Goal: Navigation & Orientation: Find specific page/section

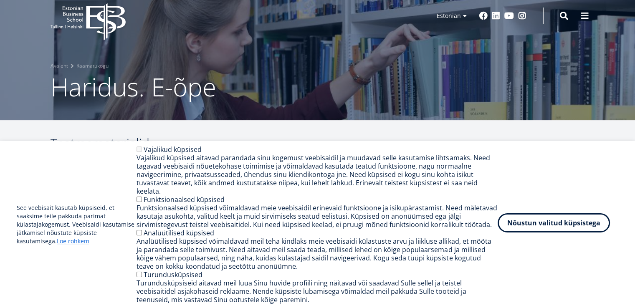
click at [545, 231] on button "Nõustun valitud küpsistega" at bounding box center [553, 222] width 112 height 19
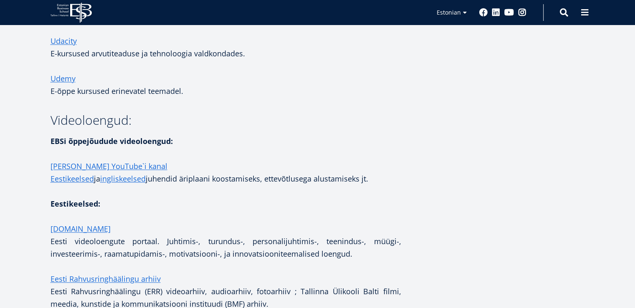
scroll to position [1163, 0]
click at [119, 171] on link "Ülle Pihlak YouTube`i kanal" at bounding box center [108, 165] width 117 height 13
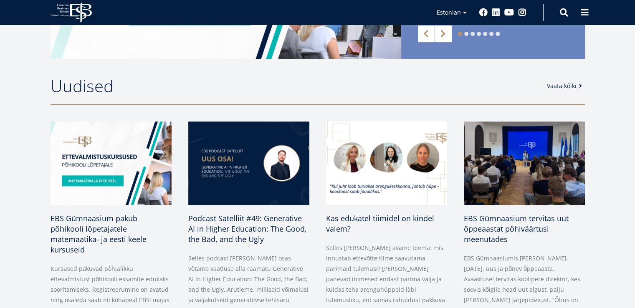
scroll to position [341, 0]
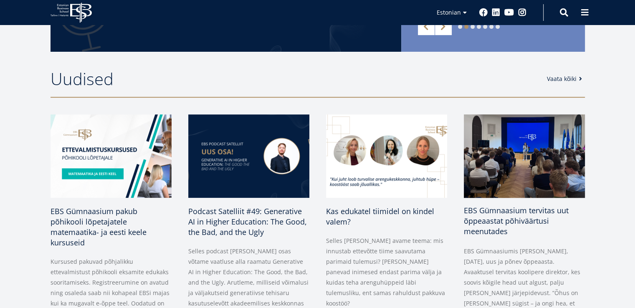
click at [510, 219] on span "EBS Gümnaasium tervitas uut õppeaastat põhiväärtusi meenutades" at bounding box center [516, 220] width 105 height 31
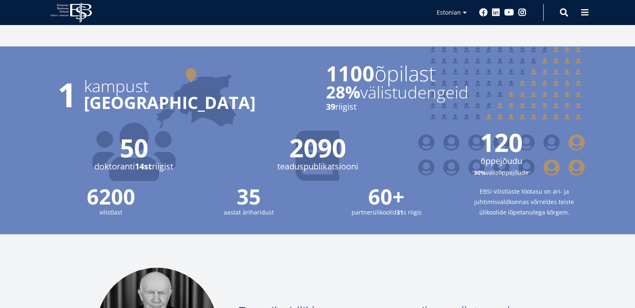
scroll to position [810, 0]
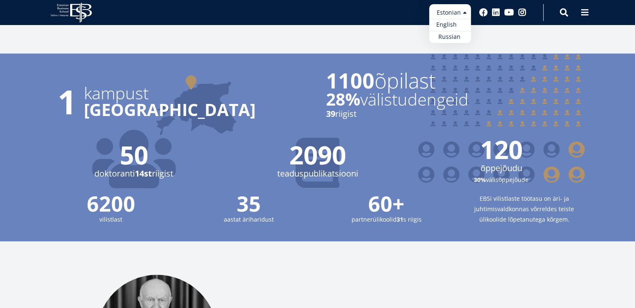
click at [449, 19] on link "English" at bounding box center [450, 25] width 42 height 12
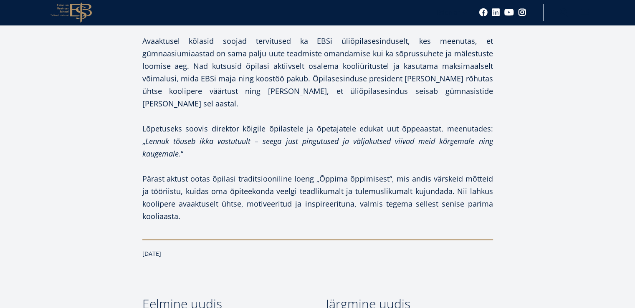
scroll to position [958, 0]
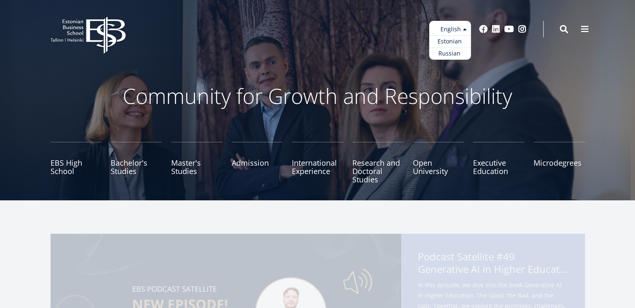
click at [454, 30] on ul "Estonian English Russian" at bounding box center [450, 40] width 42 height 39
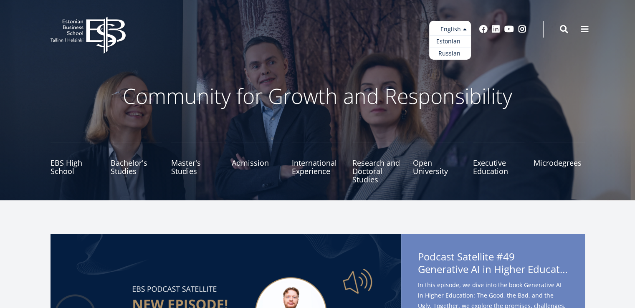
click at [455, 38] on link "Estonian" at bounding box center [450, 41] width 42 height 12
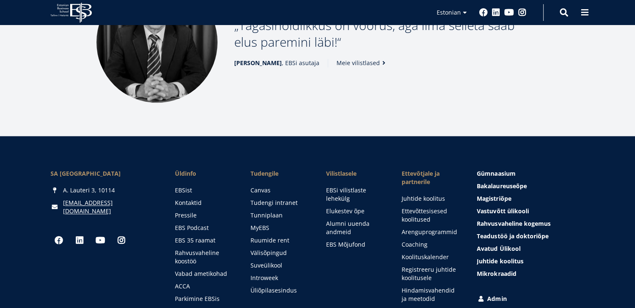
scroll to position [1104, 0]
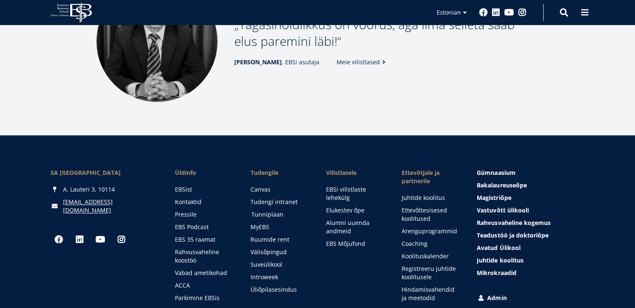
click at [280, 210] on link "Tunniplaan" at bounding box center [280, 214] width 59 height 8
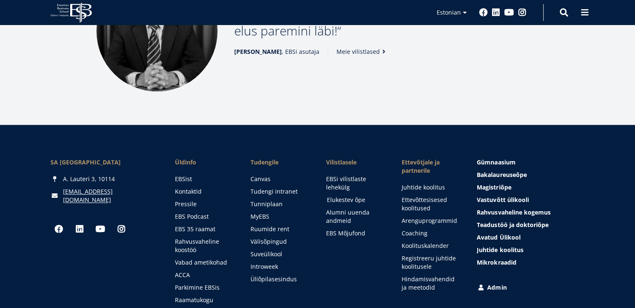
scroll to position [1104, 0]
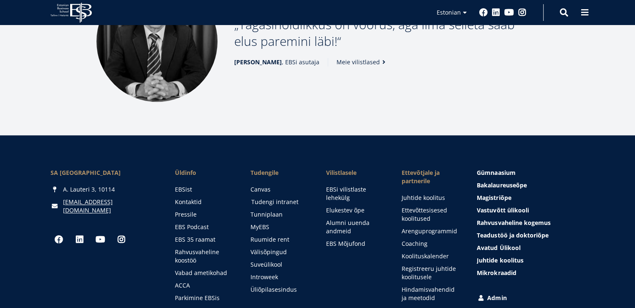
click at [265, 198] on link "Tudengi intranet" at bounding box center [280, 202] width 59 height 8
